Goal: Task Accomplishment & Management: Complete application form

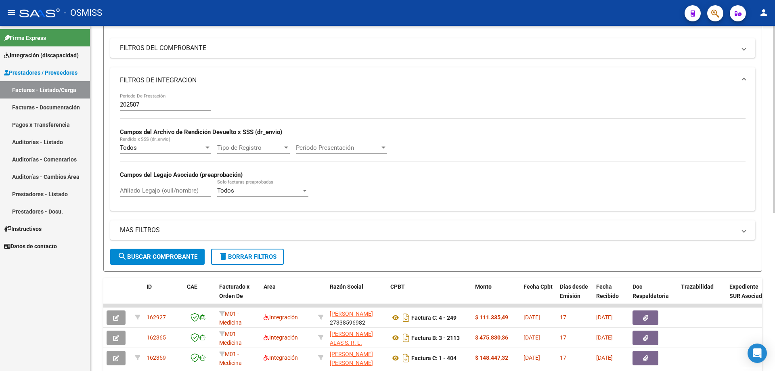
scroll to position [90, 0]
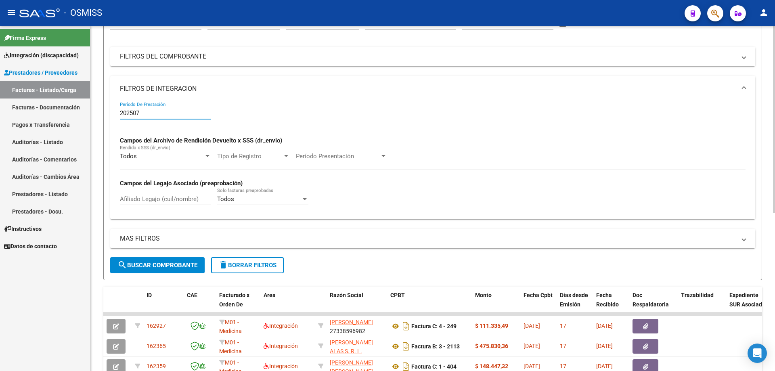
drag, startPoint x: 144, startPoint y: 111, endPoint x: 99, endPoint y: 108, distance: 45.3
click at [99, 108] on div "Video tutorial PRESTADORES -> Listado de CPBTs Emitidos por Prestadores / Prove…" at bounding box center [432, 250] width 684 height 631
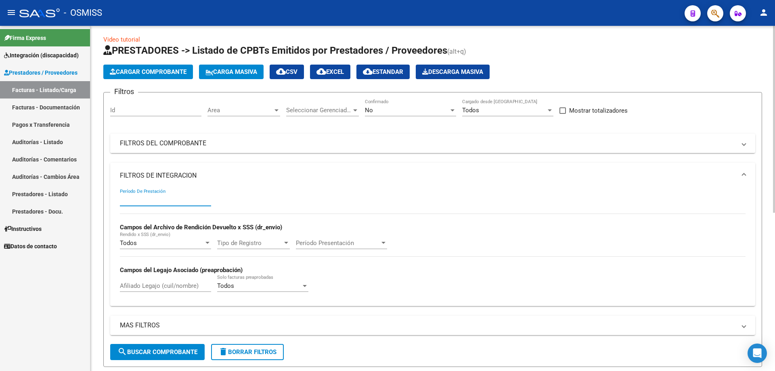
scroll to position [0, 0]
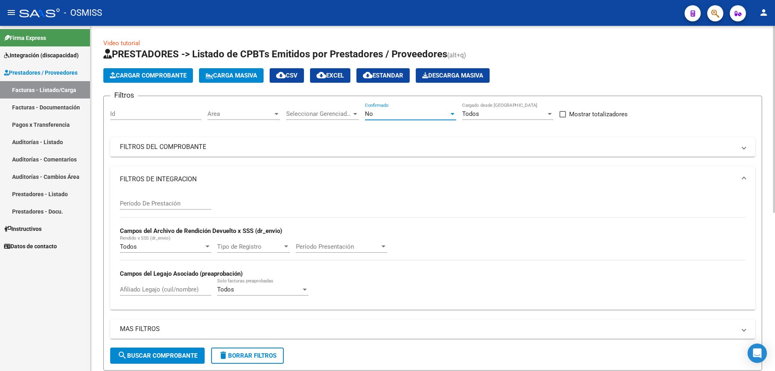
click at [401, 112] on div "No" at bounding box center [407, 113] width 84 height 7
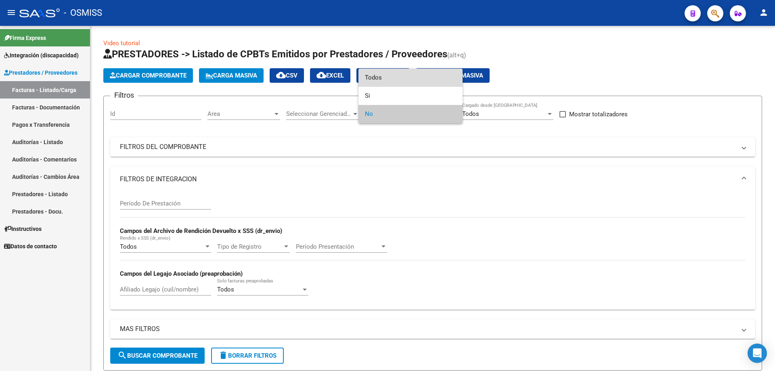
click at [386, 79] on span "Todos" at bounding box center [410, 78] width 91 height 18
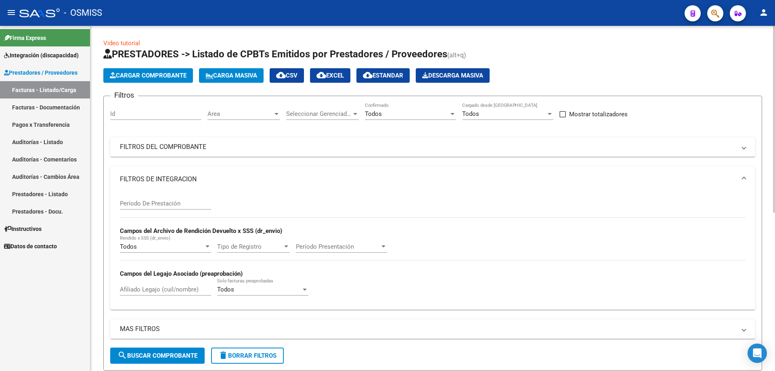
click at [153, 178] on mat-panel-title "FILTROS DE INTEGRACION" at bounding box center [428, 179] width 616 height 9
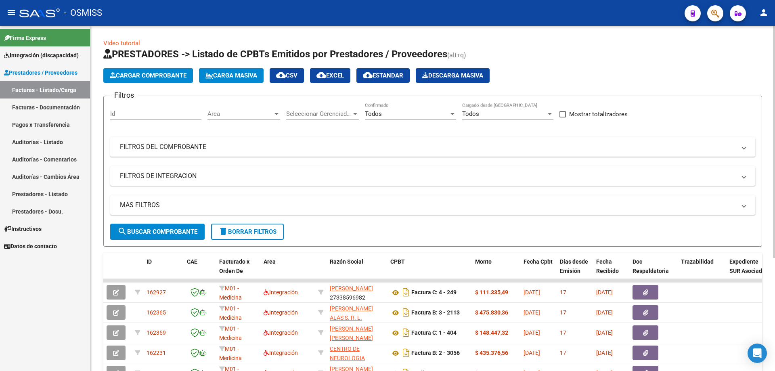
click at [159, 146] on mat-panel-title "FILTROS DEL COMPROBANTE" at bounding box center [428, 146] width 616 height 9
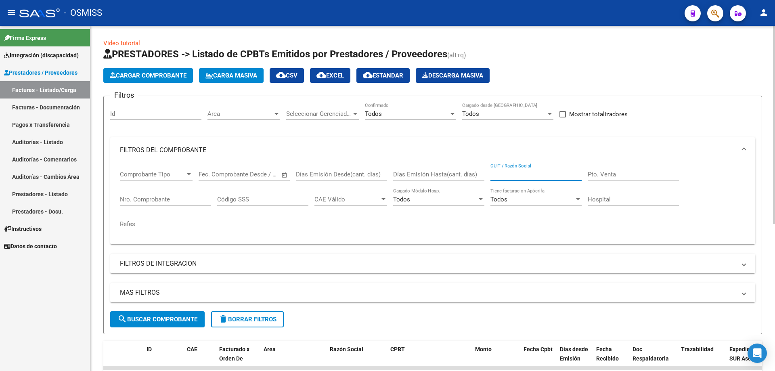
click at [505, 173] on input "CUIT / Razón Social" at bounding box center [535, 174] width 91 height 7
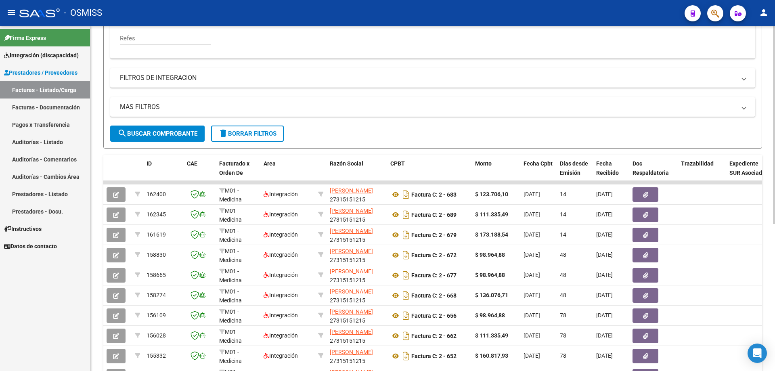
scroll to position [202, 0]
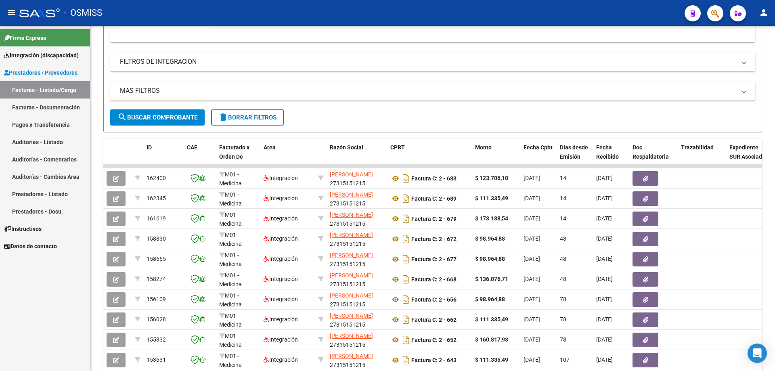
type input "llacer"
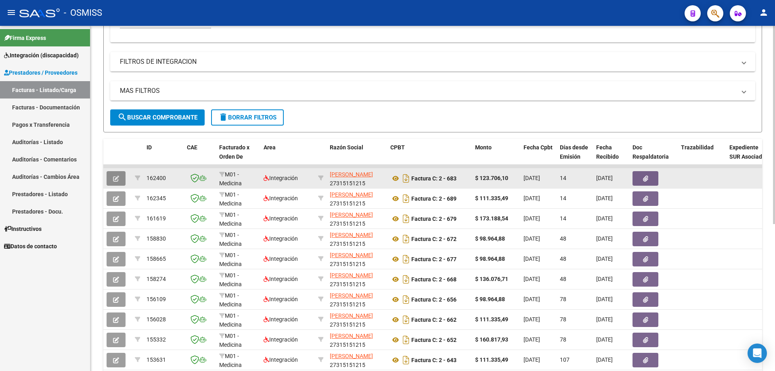
click at [116, 175] on span "button" at bounding box center [116, 178] width 6 height 7
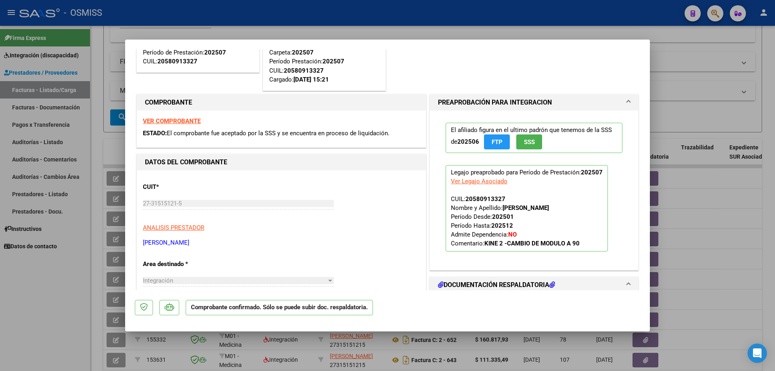
scroll to position [81, 0]
type input "$ 0,00"
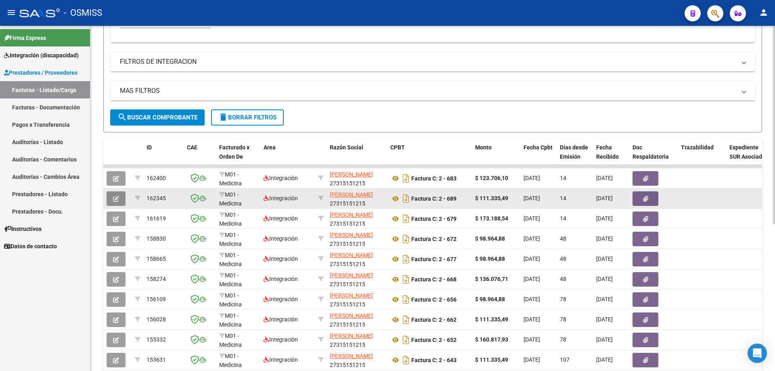
click at [113, 201] on icon "button" at bounding box center [116, 199] width 6 height 6
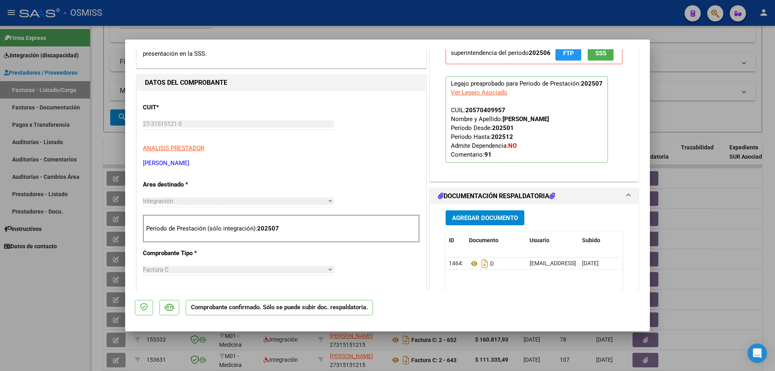
scroll to position [323, 0]
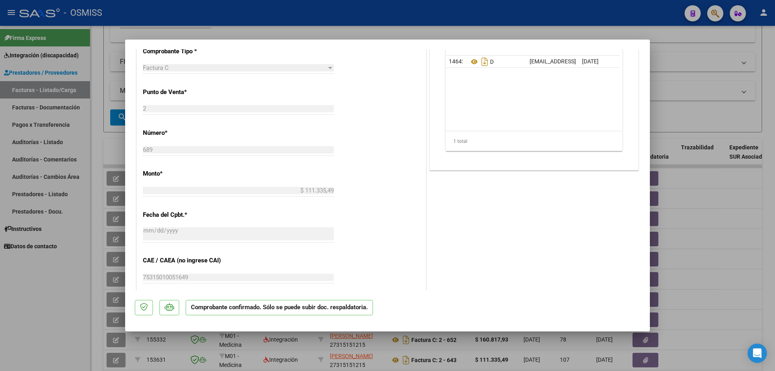
type input "$ 0,00"
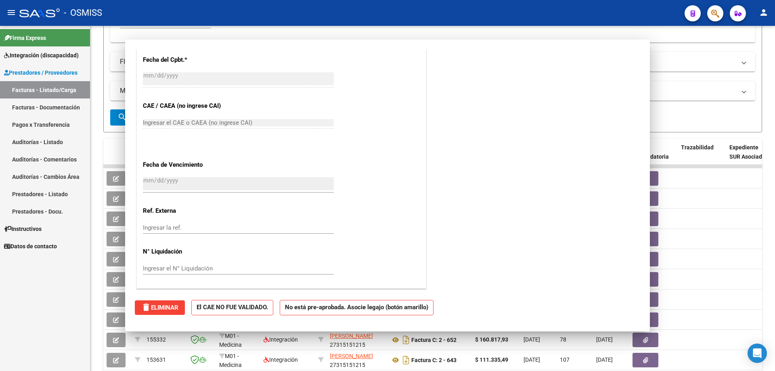
scroll to position [270, 0]
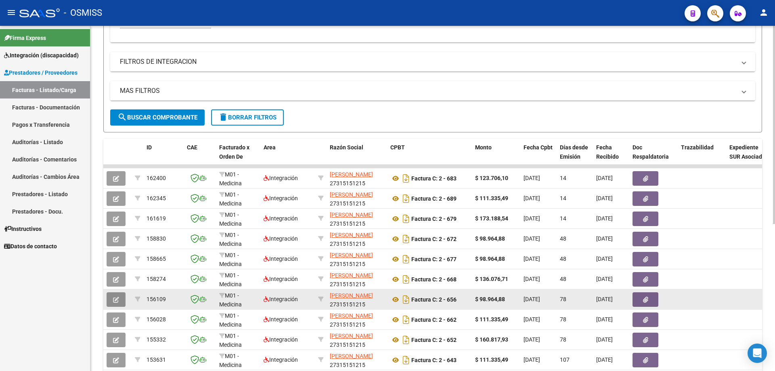
click at [118, 299] on icon "button" at bounding box center [116, 299] width 6 height 6
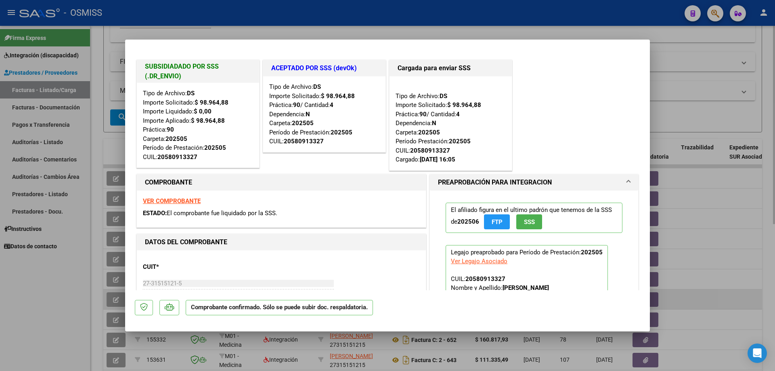
type input "$ 0,00"
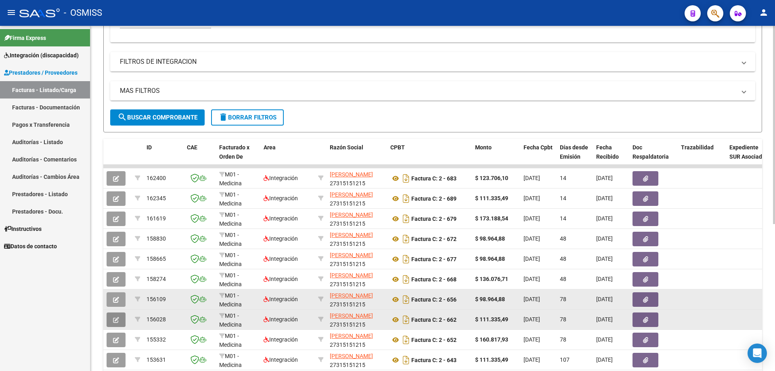
click at [118, 322] on icon "button" at bounding box center [116, 320] width 6 height 6
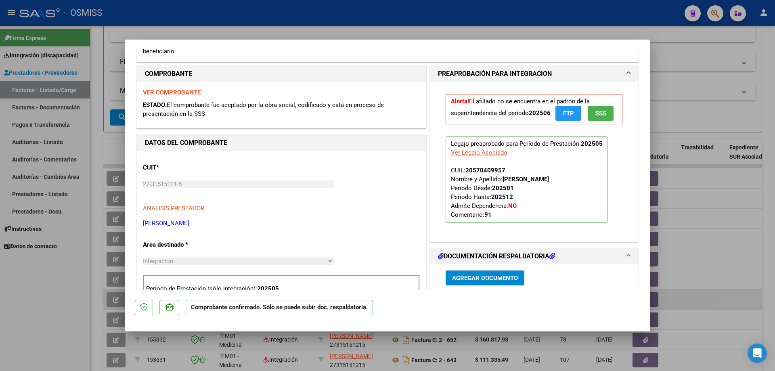
scroll to position [323, 0]
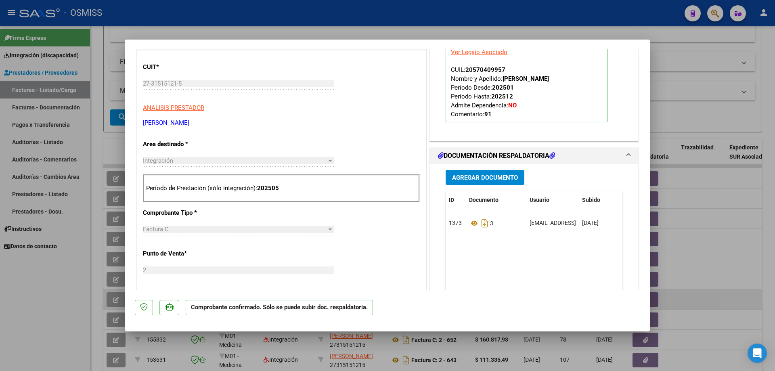
type input "$ 0,00"
